Goal: Book appointment/travel/reservation

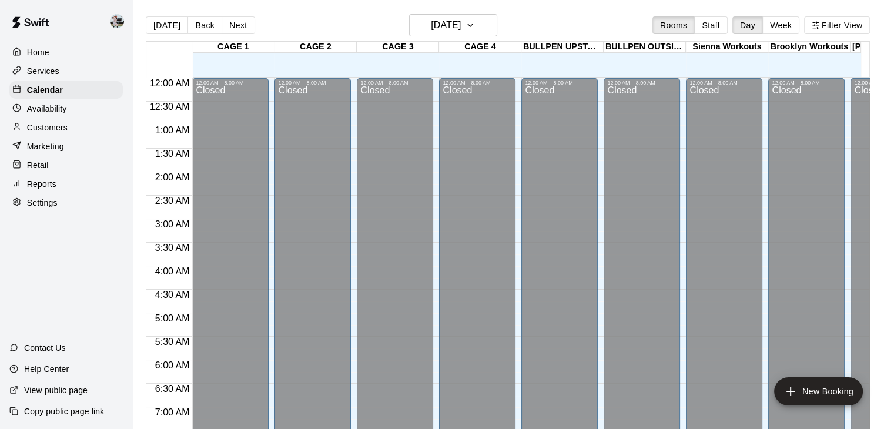
scroll to position [618, 0]
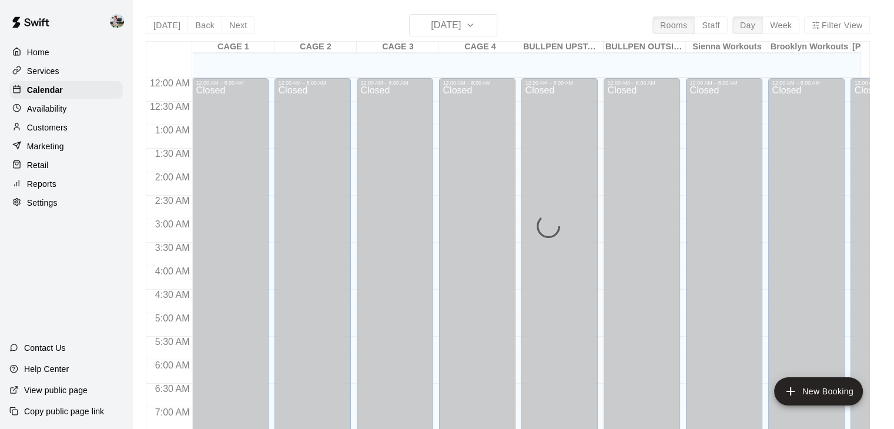
scroll to position [618, 0]
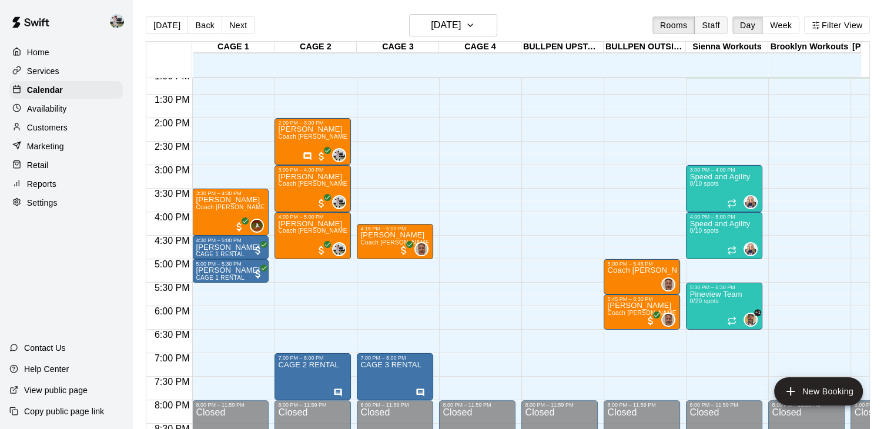
click at [722, 27] on button "Staff" at bounding box center [711, 25] width 34 height 18
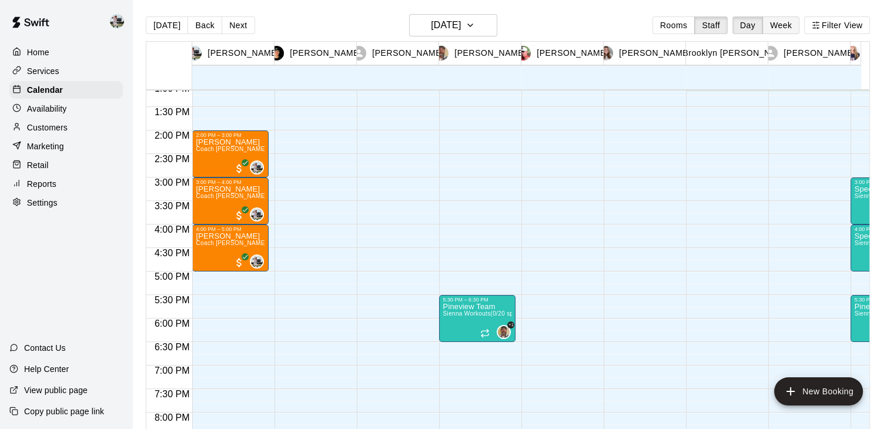
click at [785, 25] on button "Week" at bounding box center [780, 25] width 37 height 18
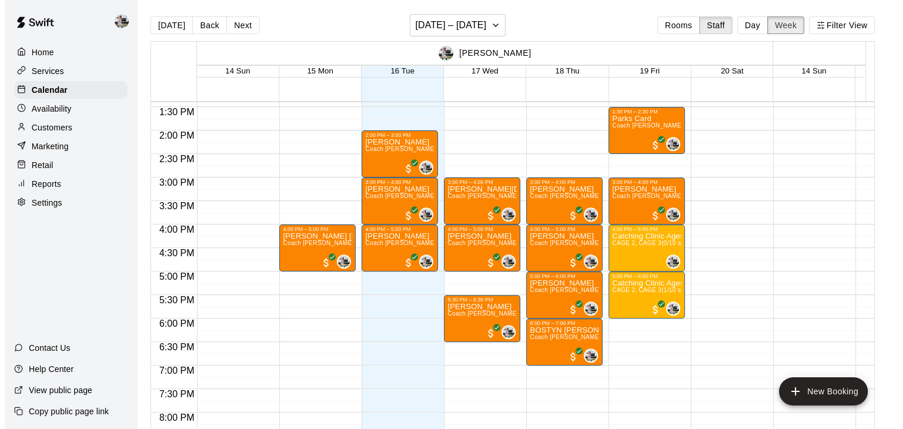
scroll to position [630, 0]
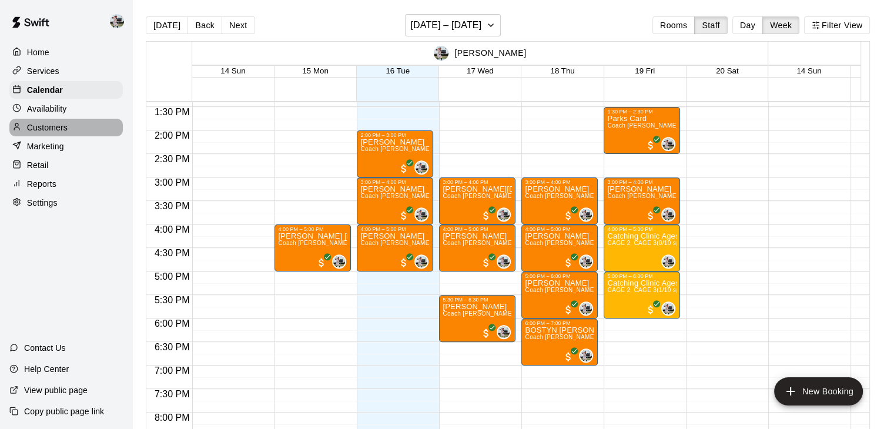
click at [81, 129] on div "Customers" at bounding box center [65, 128] width 113 height 18
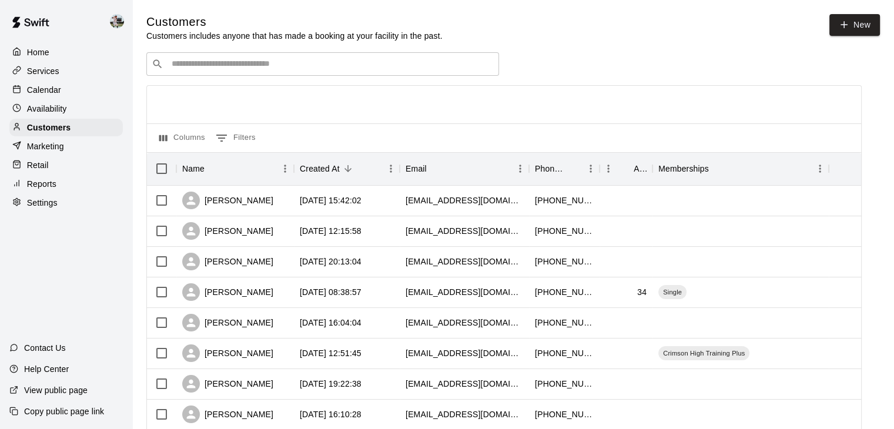
click at [270, 67] on input "Search customers by name or email" at bounding box center [331, 64] width 326 height 12
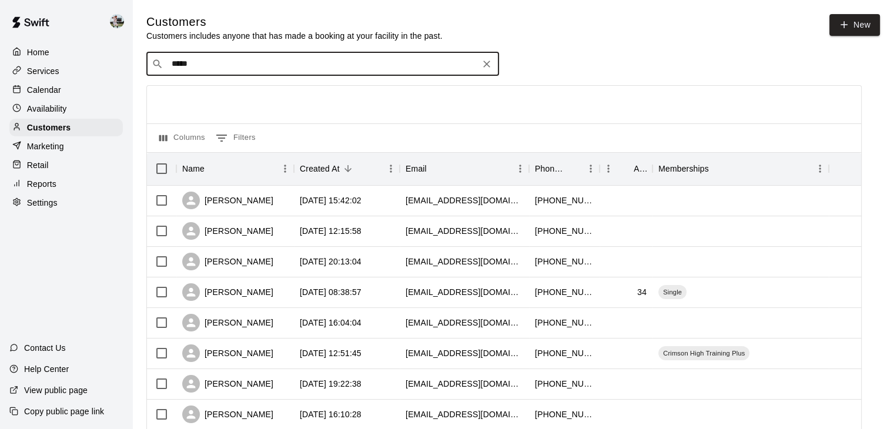
type input "******"
click at [226, 86] on p "[PERSON_NAME]" at bounding box center [215, 90] width 72 height 12
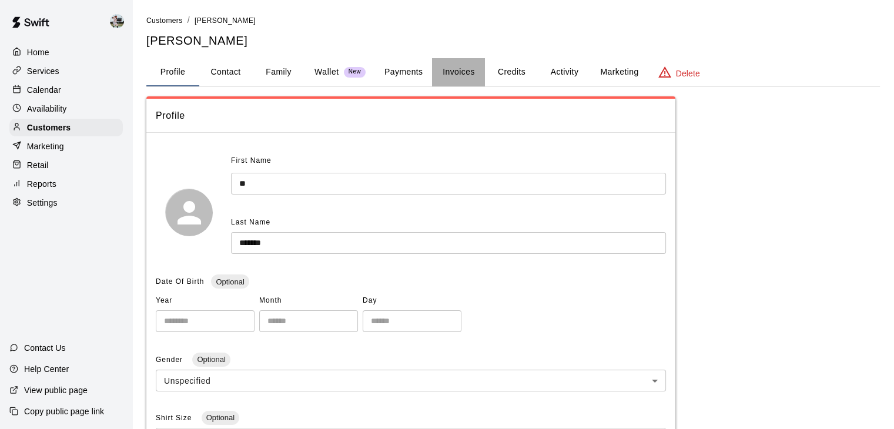
click at [435, 73] on button "Invoices" at bounding box center [458, 72] width 53 height 28
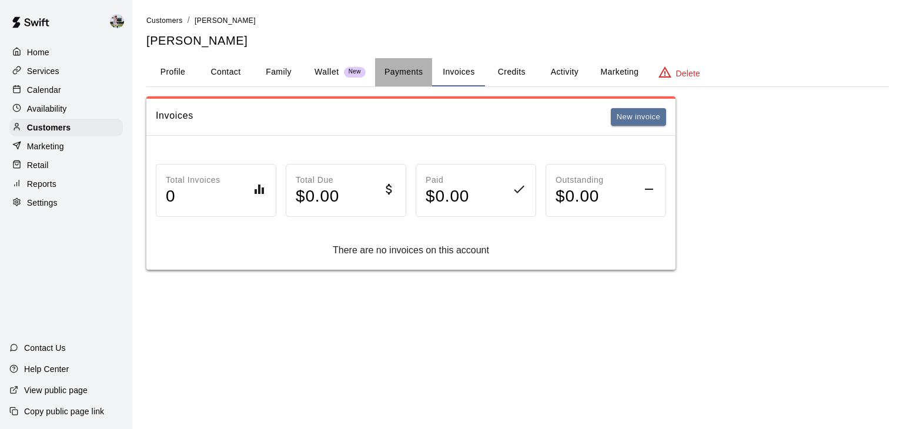
click at [402, 73] on button "Payments" at bounding box center [403, 72] width 57 height 28
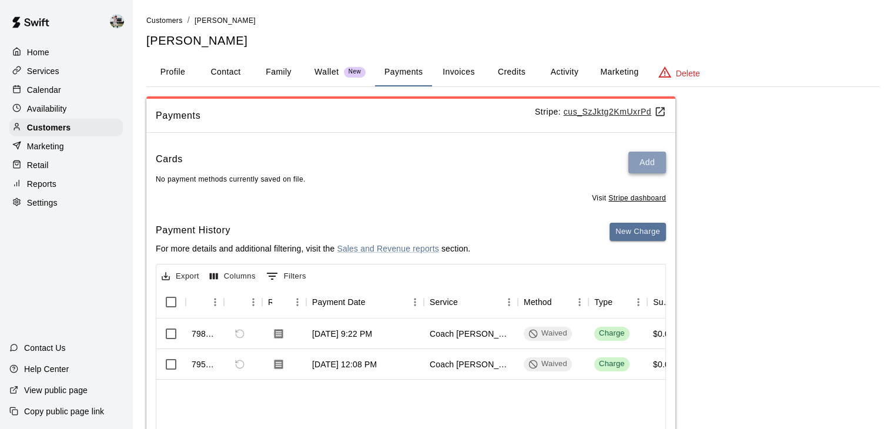
click at [649, 162] on button "Add" at bounding box center [647, 163] width 38 height 22
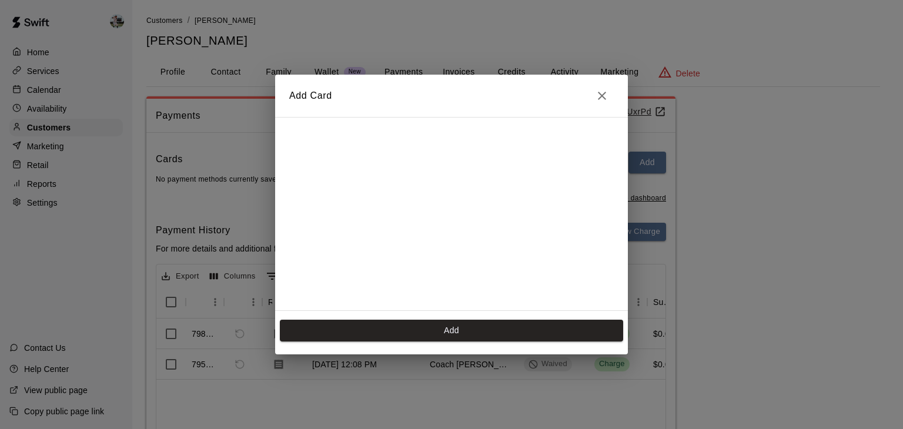
scroll to position [207, 0]
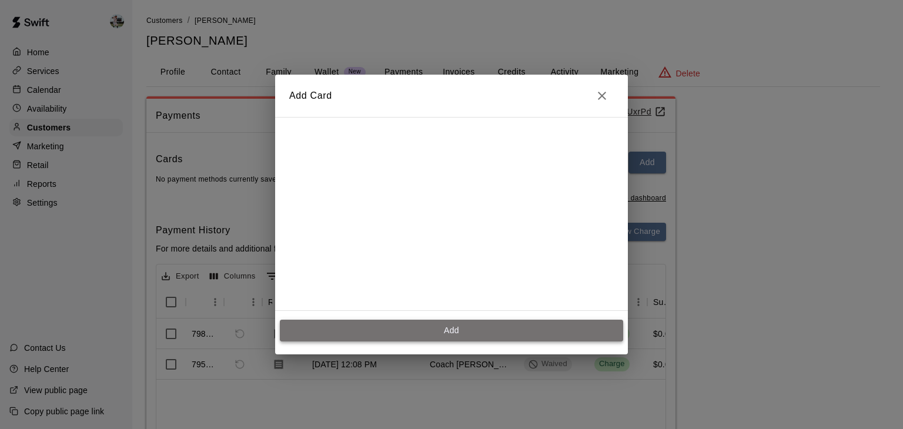
click at [465, 327] on button "Add" at bounding box center [451, 331] width 343 height 22
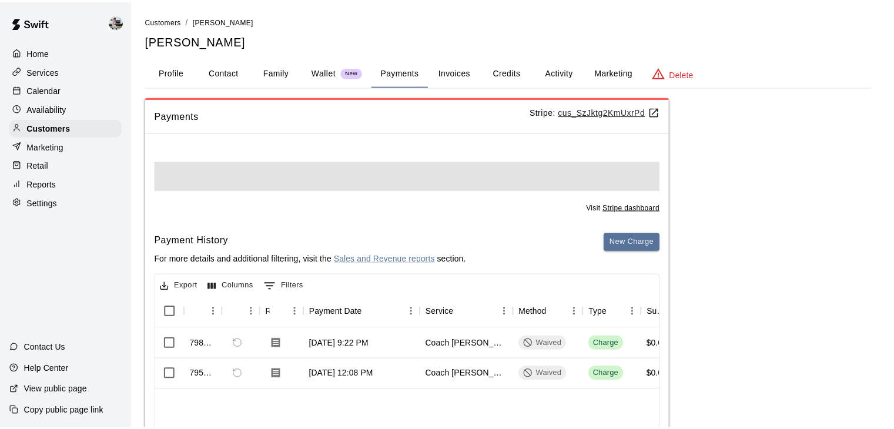
scroll to position [0, 0]
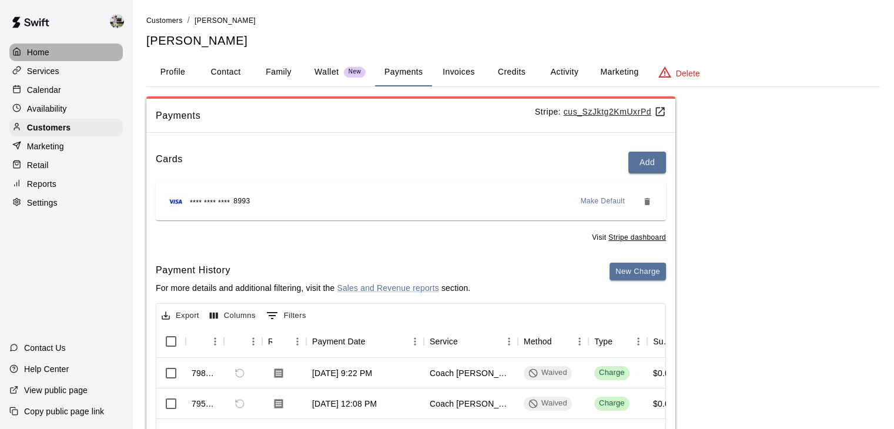
click at [63, 55] on div "Home" at bounding box center [65, 52] width 113 height 18
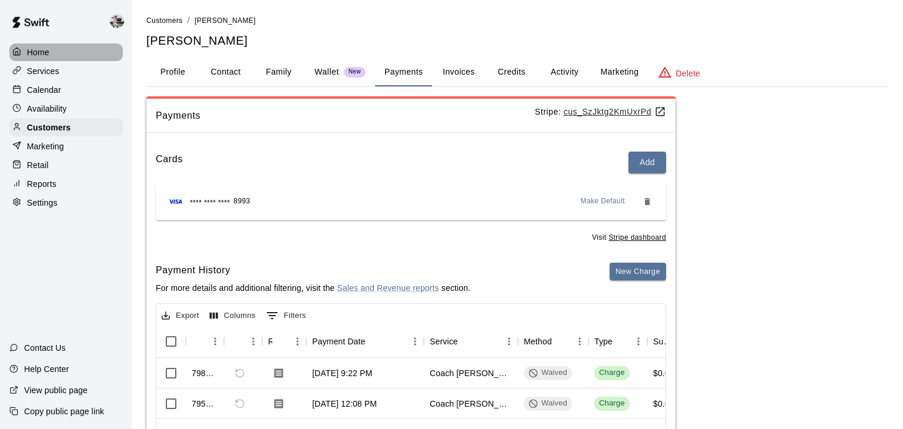
click at [63, 55] on div "Home" at bounding box center [65, 52] width 113 height 18
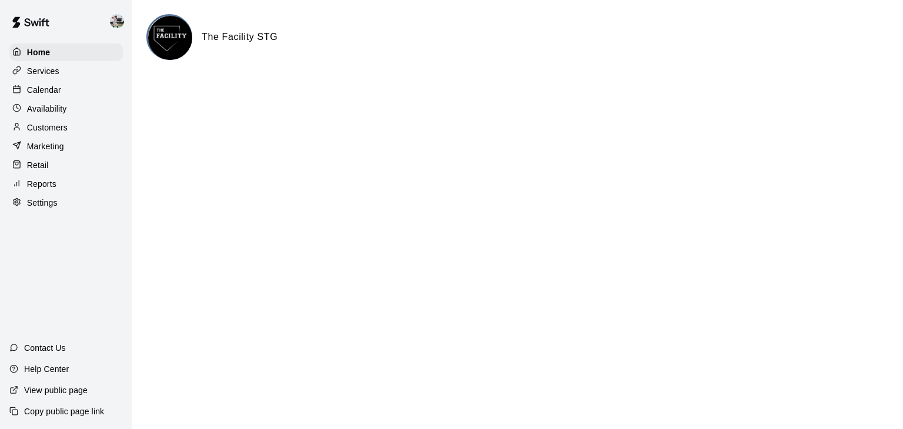
click at [62, 91] on div "Calendar" at bounding box center [65, 90] width 113 height 18
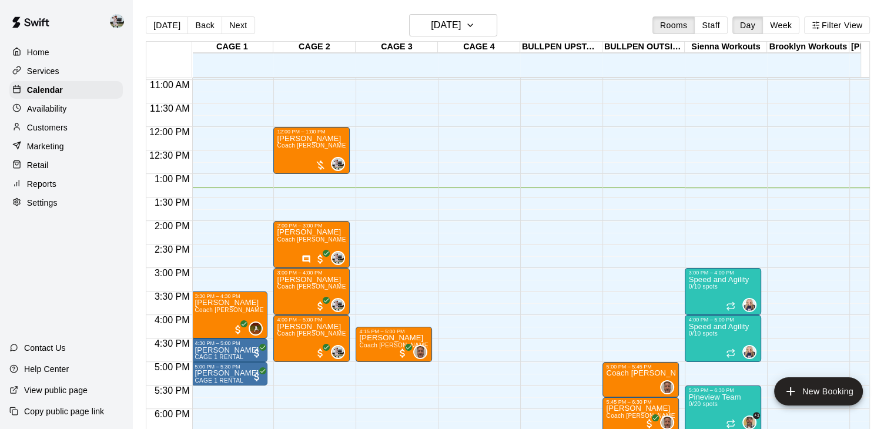
scroll to position [515, 1]
click at [322, 167] on div at bounding box center [320, 166] width 12 height 12
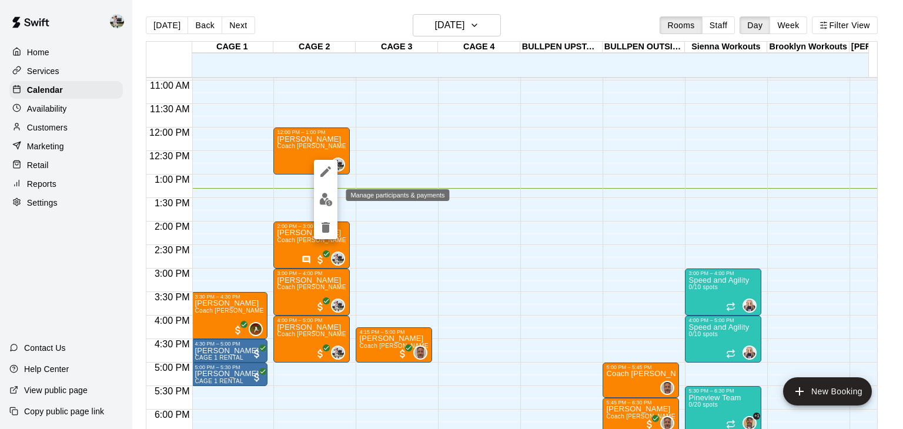
click at [322, 200] on img "edit" at bounding box center [326, 200] width 14 height 14
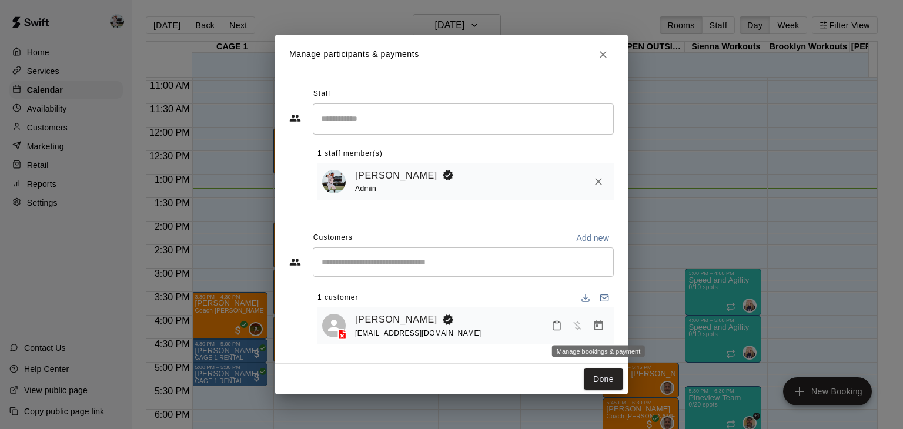
click at [596, 327] on icon "Manage bookings & payment" at bounding box center [598, 325] width 9 height 10
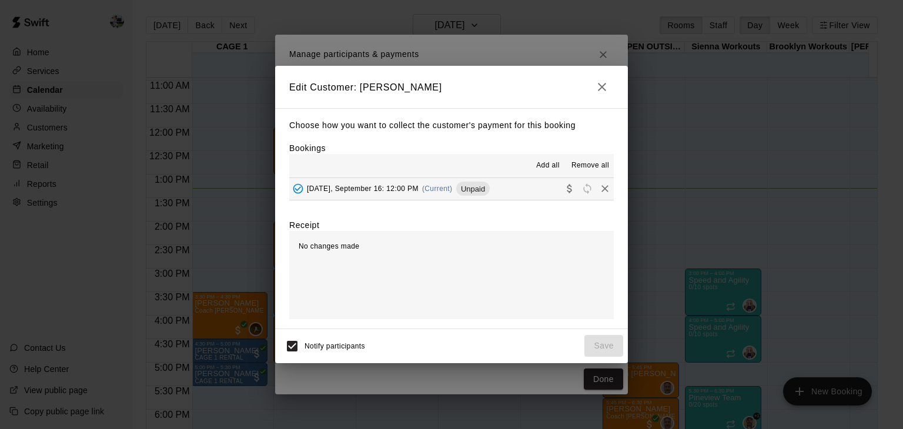
click at [480, 188] on span "Unpaid" at bounding box center [473, 189] width 34 height 9
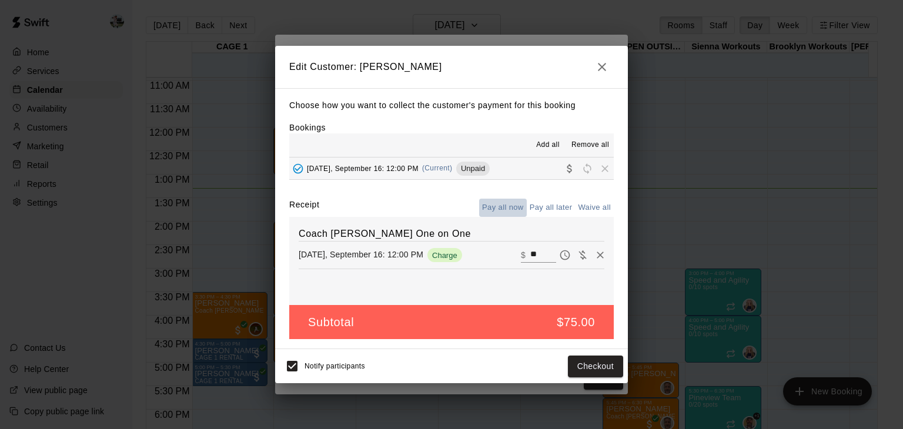
click at [512, 209] on button "Pay all now" at bounding box center [503, 208] width 48 height 18
click at [591, 363] on button "Checkout" at bounding box center [595, 367] width 55 height 22
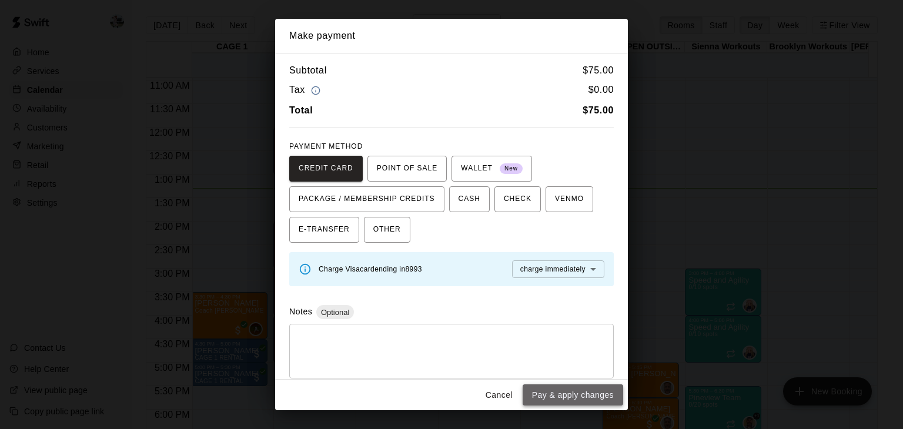
click at [562, 393] on button "Pay & apply changes" at bounding box center [573, 395] width 101 height 22
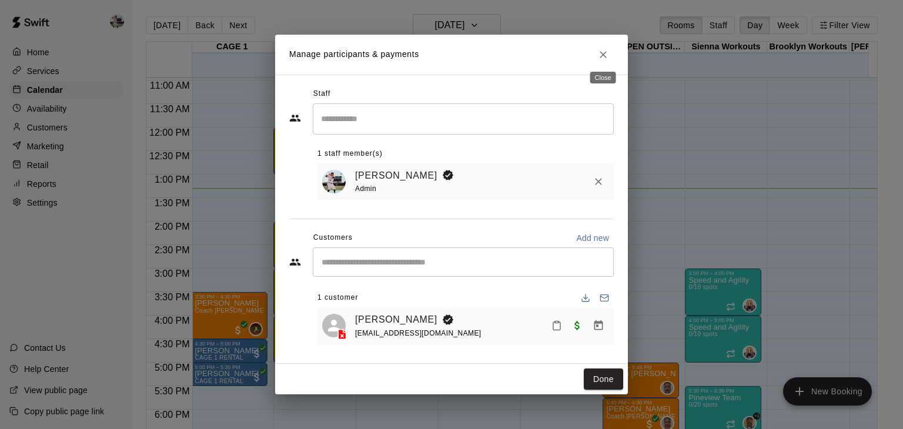
click at [607, 55] on icon "Close" at bounding box center [603, 55] width 12 height 12
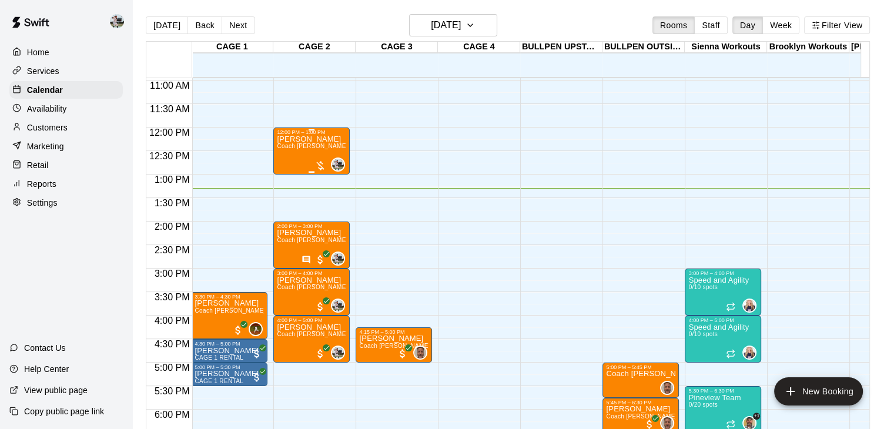
click at [308, 153] on div "[PERSON_NAME] Coach [PERSON_NAME] One on One" at bounding box center [311, 349] width 69 height 429
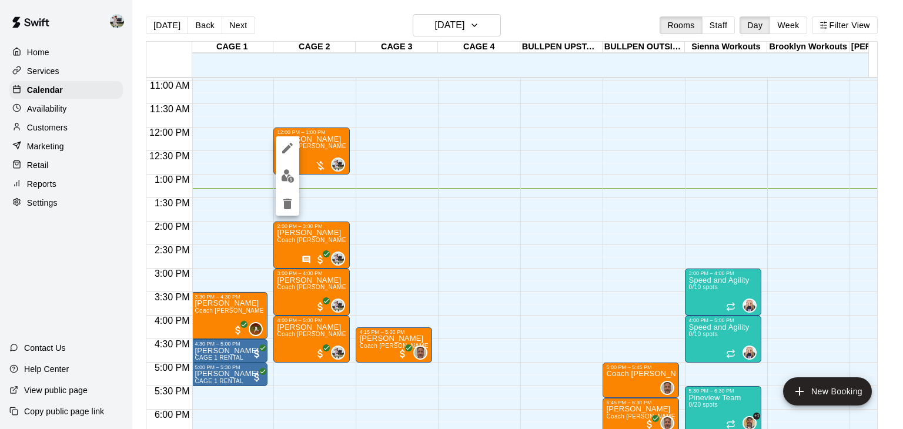
click at [299, 106] on div at bounding box center [451, 214] width 903 height 429
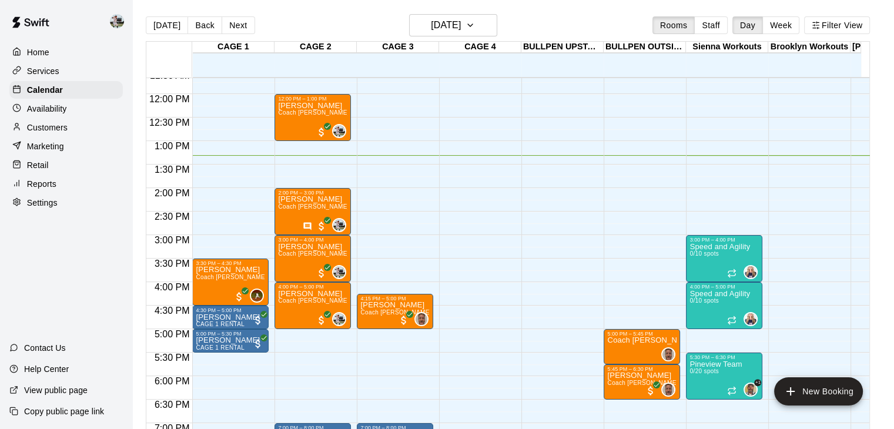
scroll to position [548, 0]
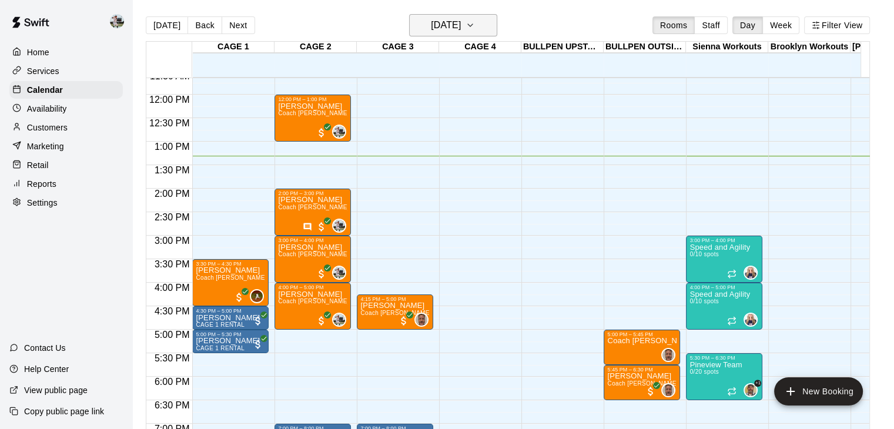
click at [461, 31] on h6 "[DATE]" at bounding box center [446, 25] width 30 height 16
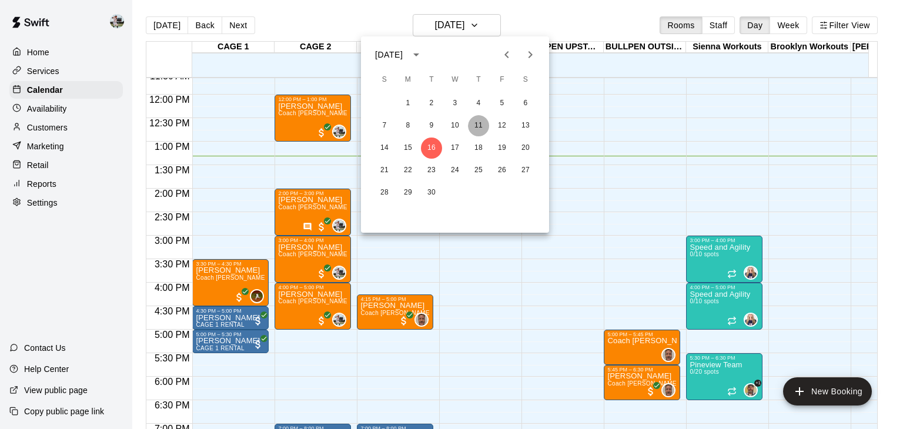
click at [481, 125] on button "11" at bounding box center [478, 125] width 21 height 21
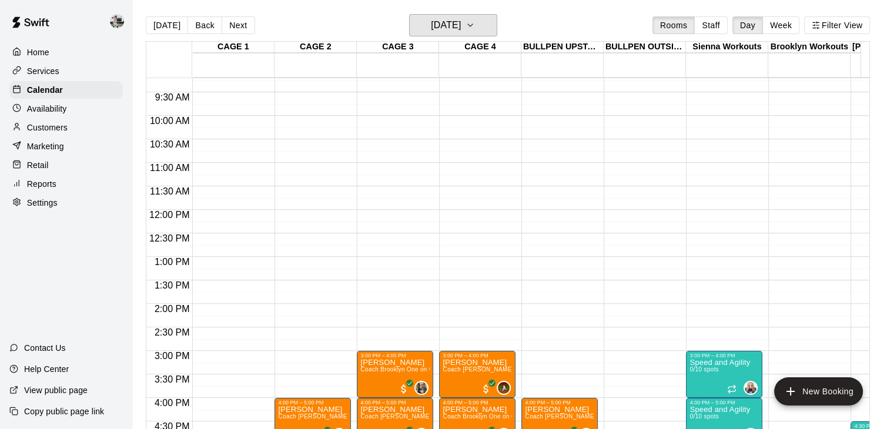
scroll to position [433, 0]
click at [721, 28] on button "Staff" at bounding box center [711, 25] width 34 height 18
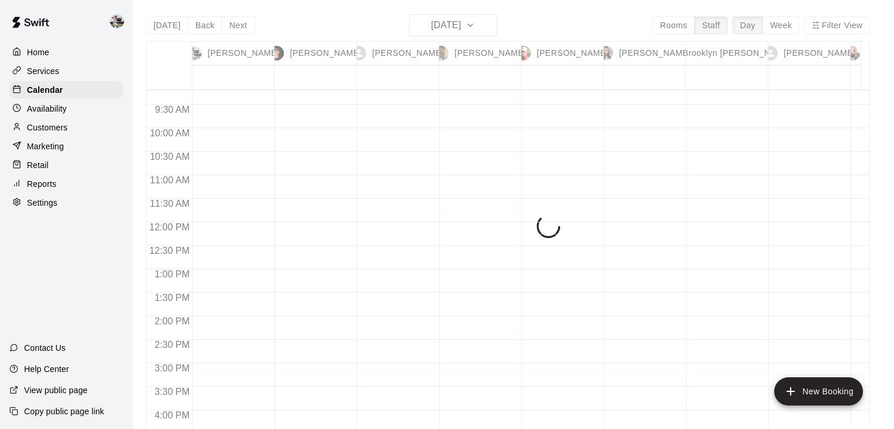
click at [783, 25] on button "Week" at bounding box center [780, 25] width 37 height 18
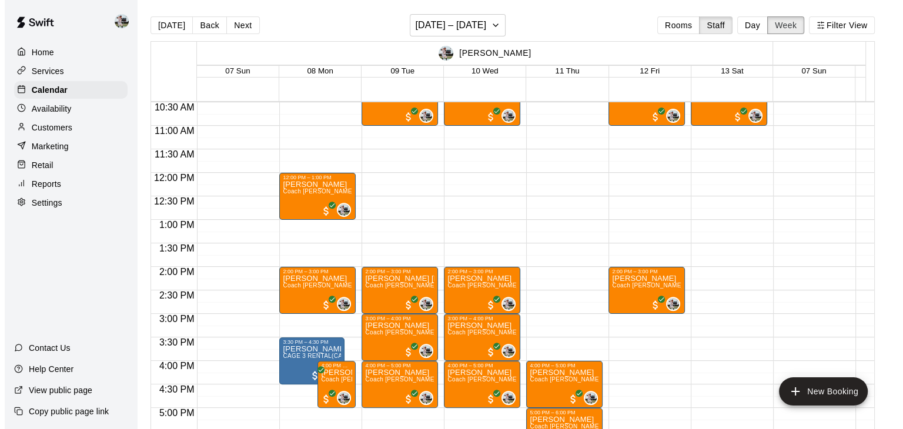
scroll to position [494, 0]
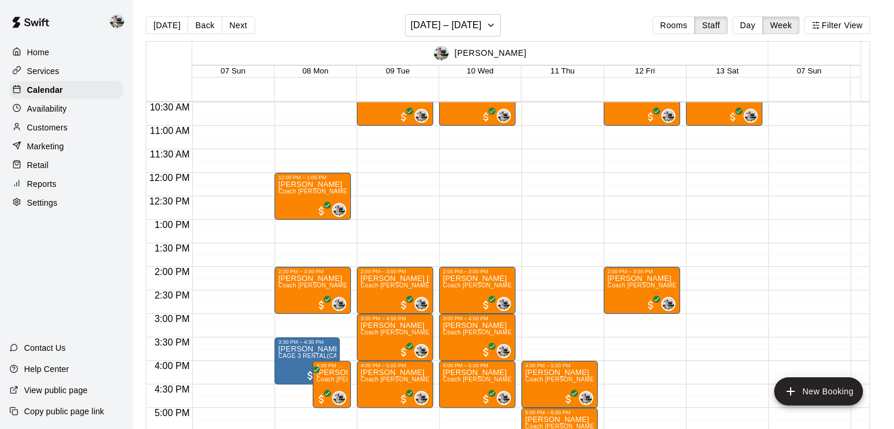
click at [561, 180] on div "4:00 PM – 5:00 PM Beau Drury Coach Matt Hill One on One (CAGE 2) 0 5:00 PM – 6:…" at bounding box center [559, 173] width 76 height 1129
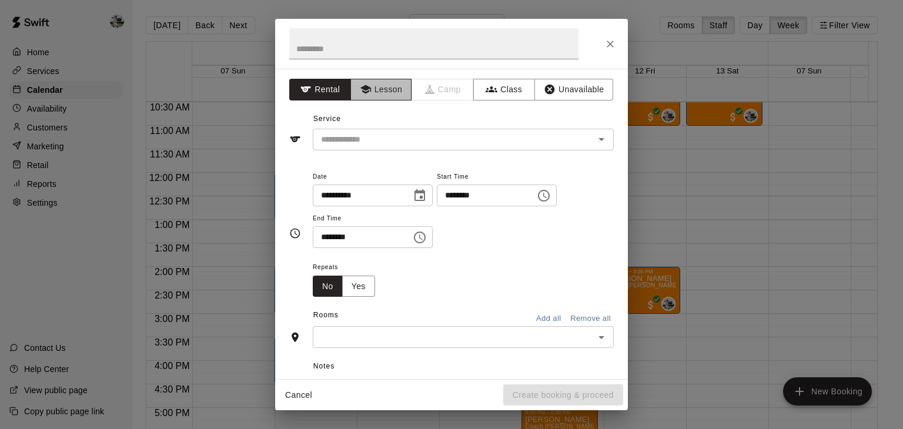
click at [396, 93] on button "Lesson" at bounding box center [381, 90] width 62 height 22
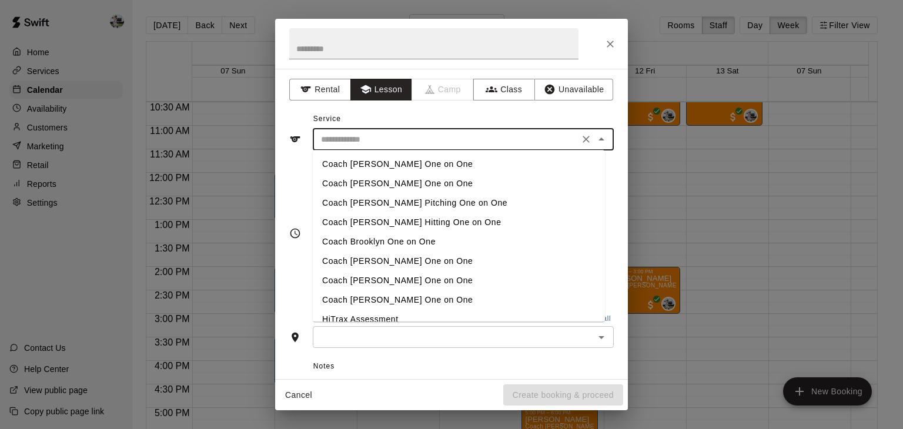
click at [384, 146] on input "text" at bounding box center [445, 139] width 259 height 15
click at [374, 165] on li "Coach [PERSON_NAME] One on One" at bounding box center [459, 164] width 292 height 19
type input "**********"
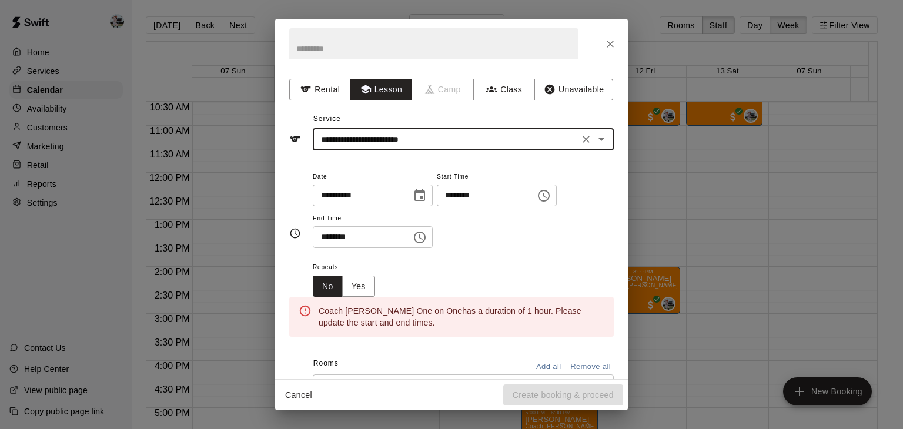
click at [340, 239] on input "********" at bounding box center [358, 237] width 91 height 22
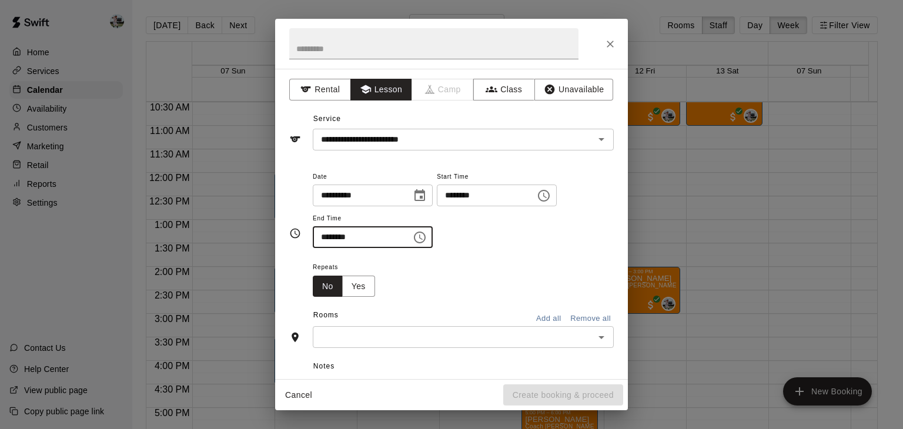
type input "********"
click at [376, 334] on input "text" at bounding box center [453, 337] width 275 height 15
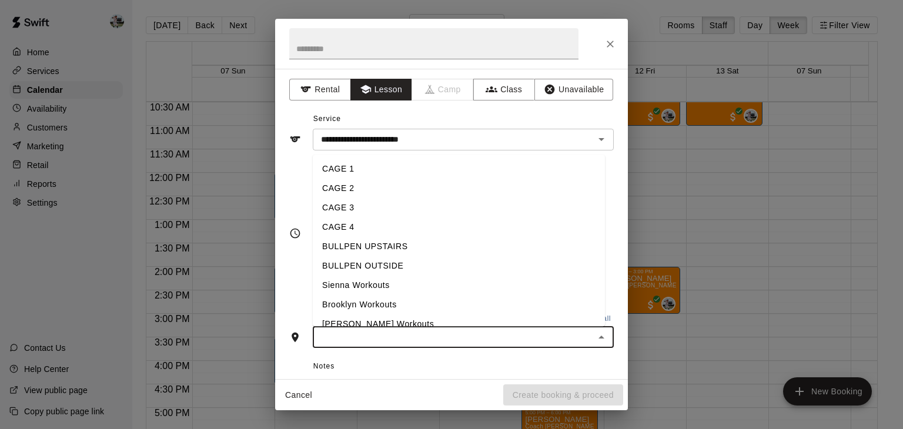
click at [366, 191] on li "CAGE 2" at bounding box center [459, 188] width 292 height 19
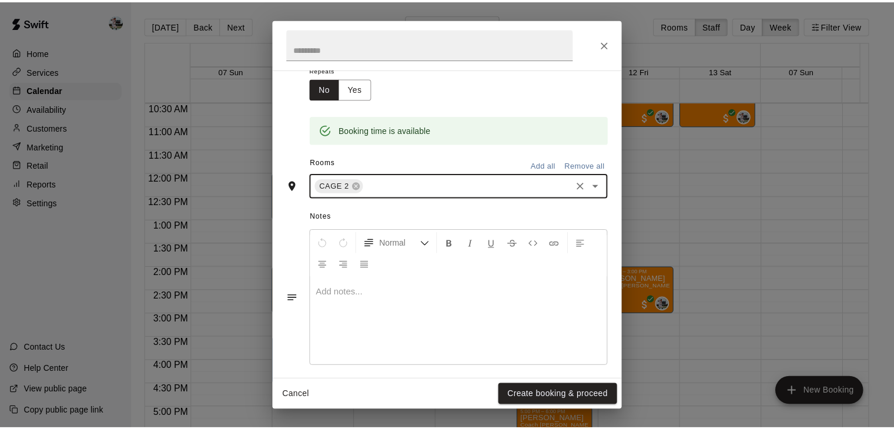
scroll to position [206, 0]
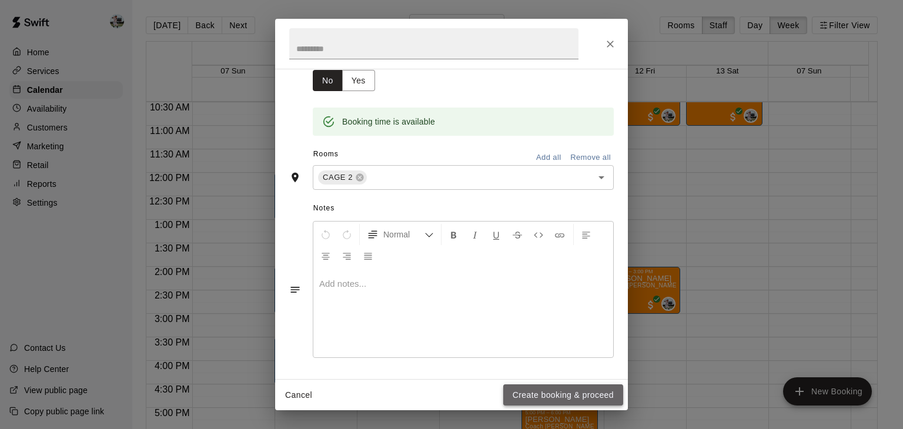
click at [541, 398] on button "Create booking & proceed" at bounding box center [563, 395] width 120 height 22
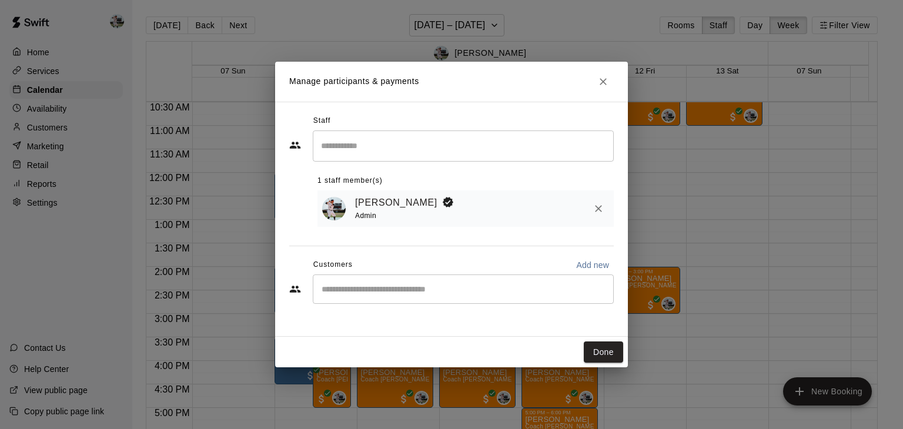
click at [453, 292] on input "Start typing to search customers..." at bounding box center [463, 289] width 290 height 12
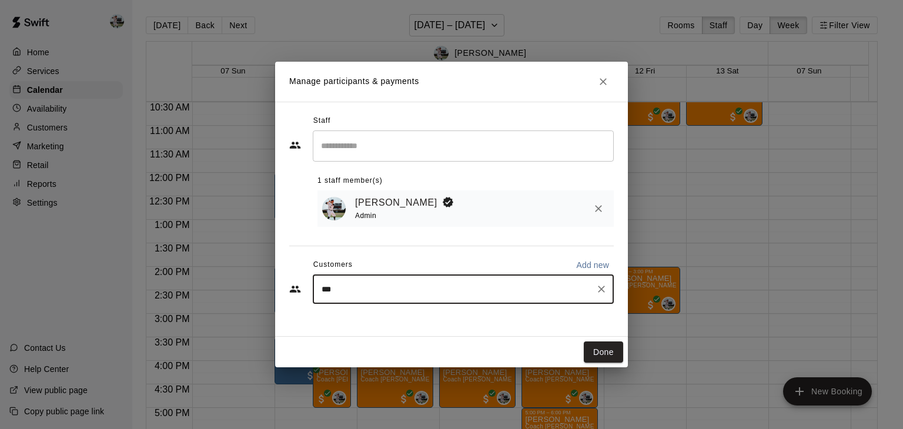
type input "****"
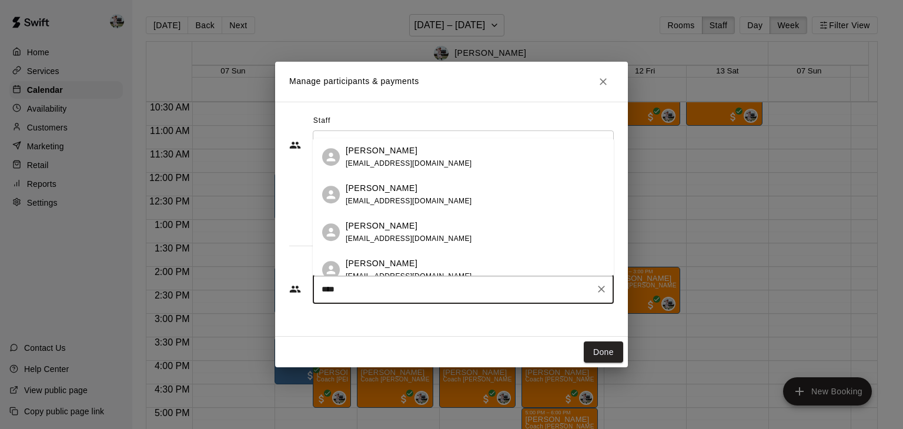
click at [381, 153] on p "[PERSON_NAME]" at bounding box center [382, 151] width 72 height 12
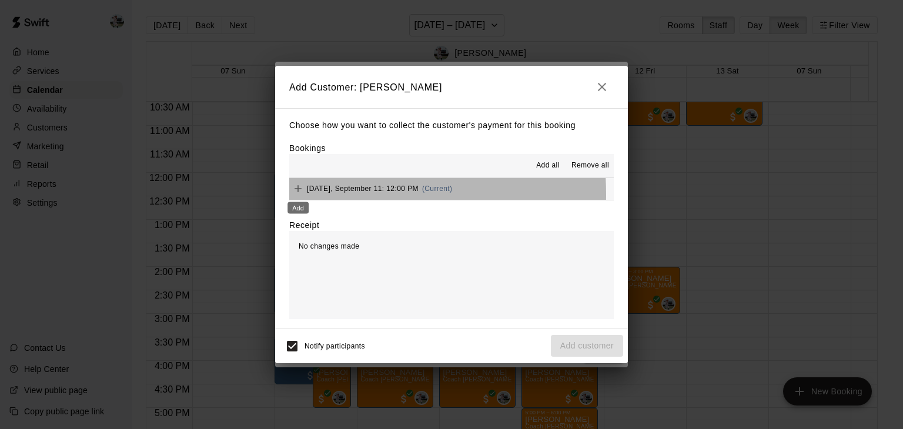
click at [301, 195] on div "Add" at bounding box center [298, 204] width 24 height 21
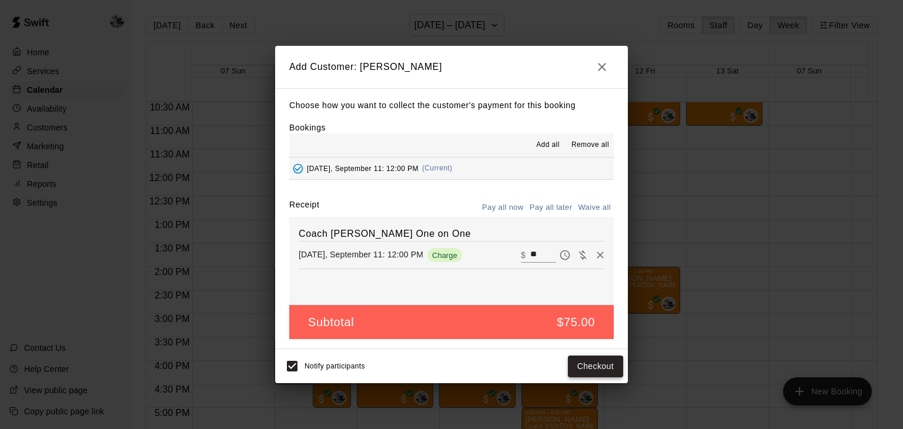
click at [583, 363] on button "Checkout" at bounding box center [595, 367] width 55 height 22
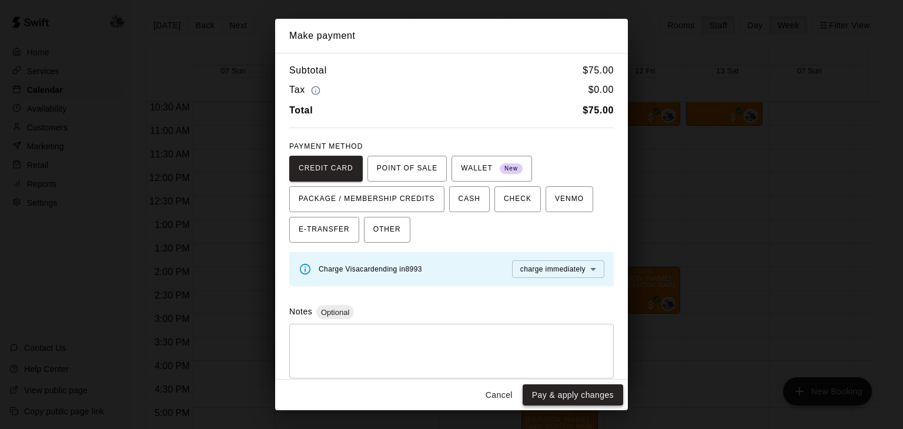
click at [568, 394] on button "Pay & apply changes" at bounding box center [573, 395] width 101 height 22
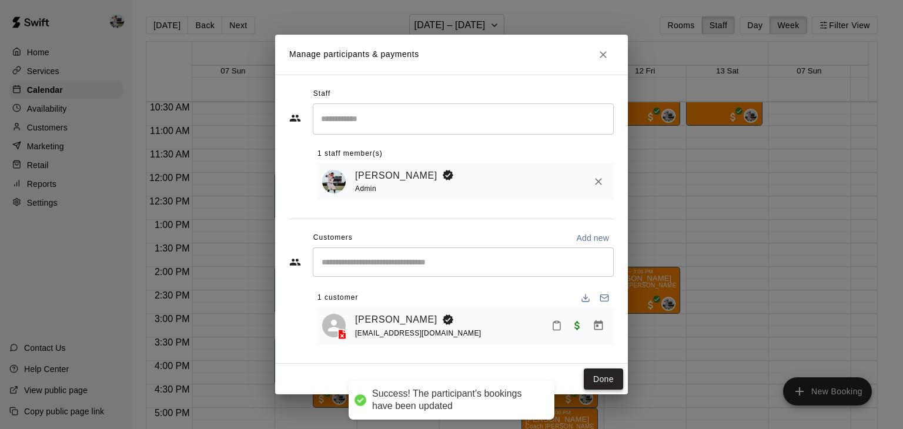
click at [610, 380] on button "Done" at bounding box center [603, 380] width 39 height 22
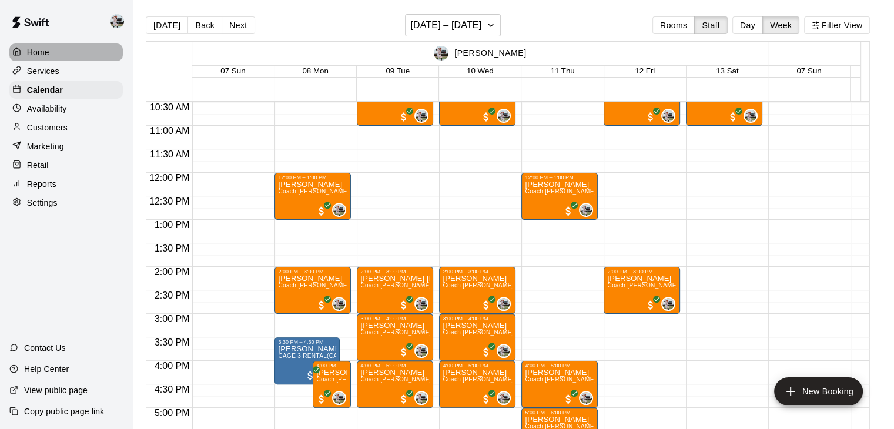
click at [52, 50] on div "Home" at bounding box center [65, 52] width 113 height 18
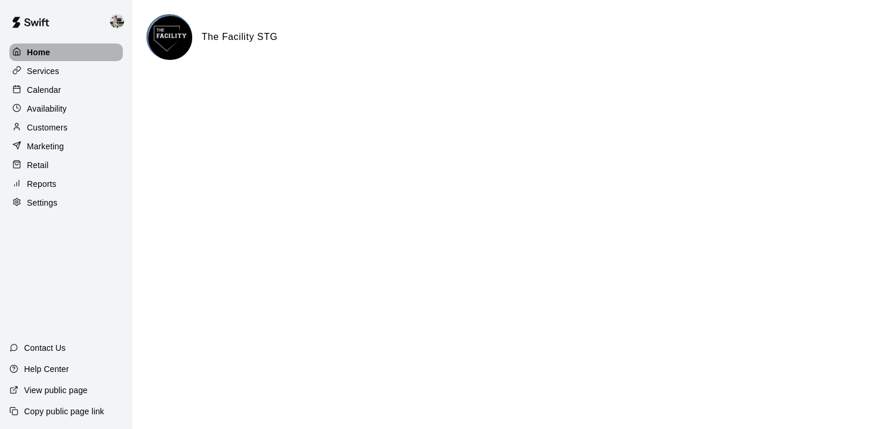
click at [52, 50] on div "Home" at bounding box center [65, 52] width 113 height 18
click at [53, 85] on div "Calendar" at bounding box center [65, 90] width 113 height 18
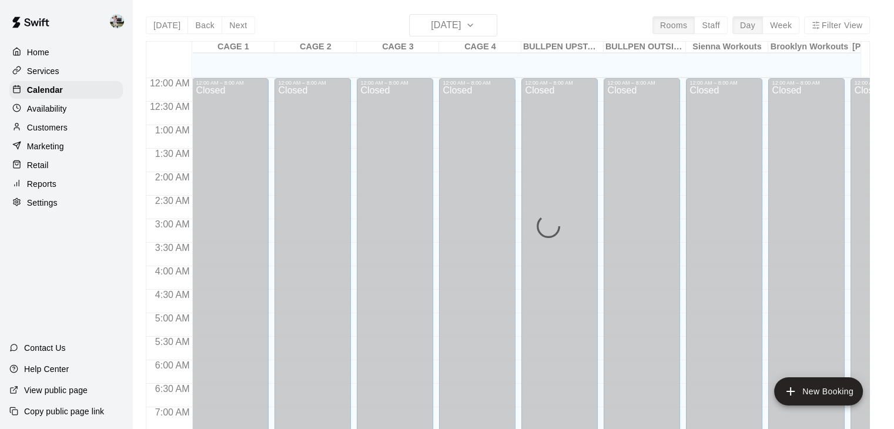
scroll to position [627, 0]
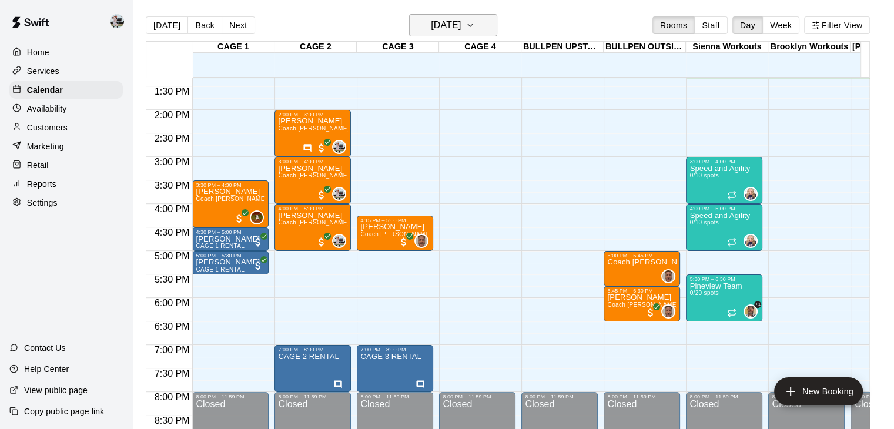
click at [438, 32] on h6 "[DATE]" at bounding box center [446, 25] width 30 height 16
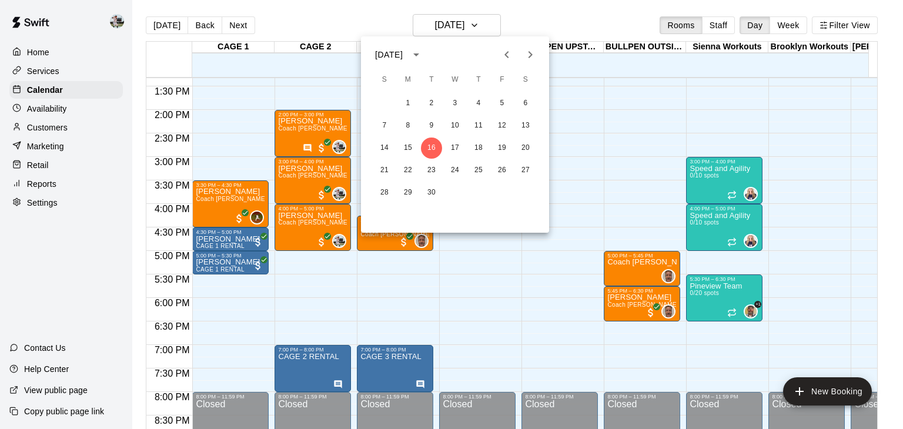
click at [719, 24] on div at bounding box center [451, 214] width 903 height 429
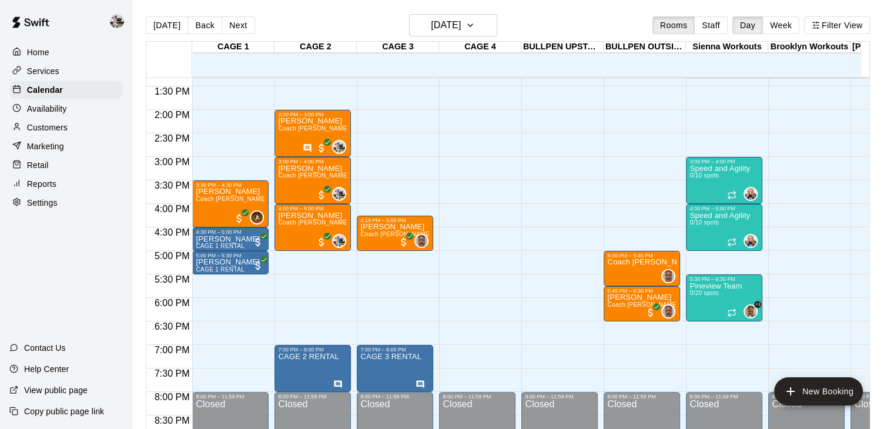
click at [719, 24] on button "Staff" at bounding box center [711, 25] width 34 height 18
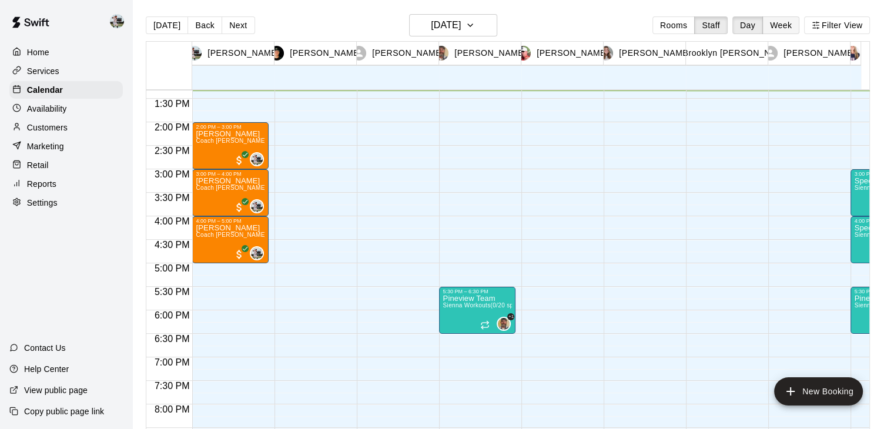
click at [791, 26] on button "Week" at bounding box center [780, 25] width 37 height 18
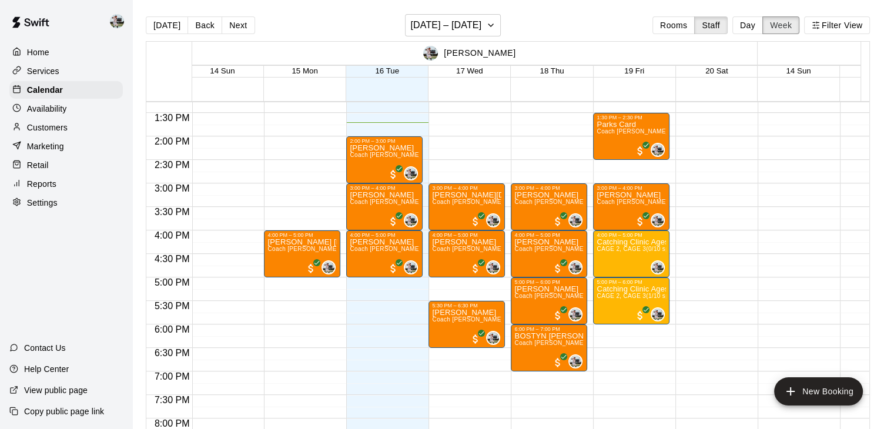
scroll to position [627, 11]
